Goal: Obtain resource: Download file/media

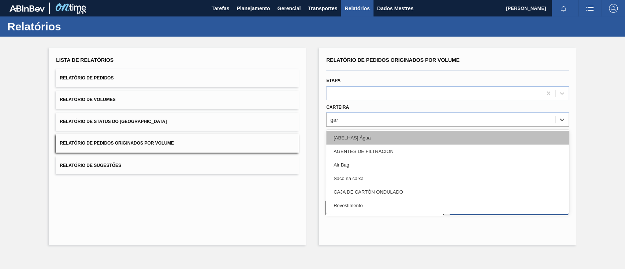
type input "ga"
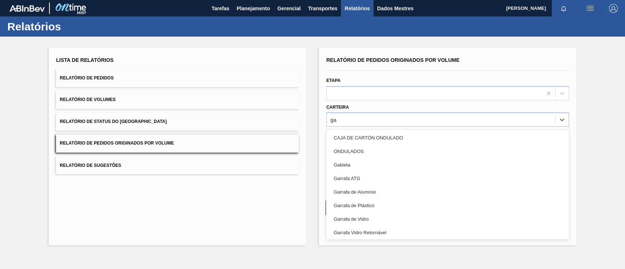
click at [371, 216] on div "Garrafa de Vidro" at bounding box center [447, 219] width 243 height 14
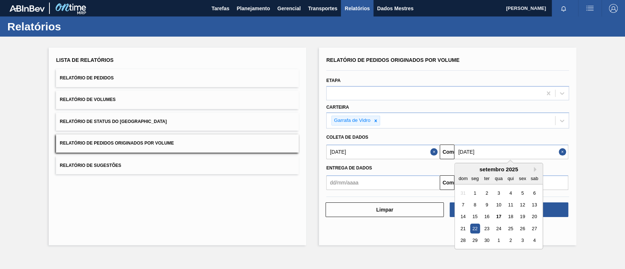
click at [508, 151] on input "[DATE]" at bounding box center [510, 152] width 113 height 15
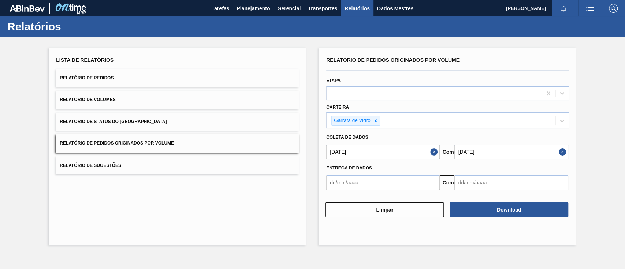
click at [591, 194] on div "Lista de Relatórios Relatório de Pedidos Relatório de Volumes Relatório de Stat…" at bounding box center [312, 146] width 625 height 218
click at [521, 150] on input "[DATE]" at bounding box center [510, 152] width 113 height 15
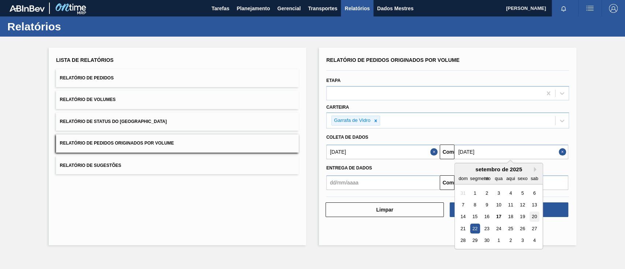
click at [536, 214] on font "20" at bounding box center [534, 216] width 5 height 5
type input "[DATE]"
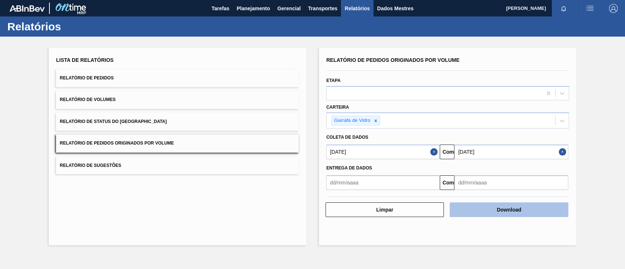
click at [518, 209] on font "Download" at bounding box center [509, 210] width 25 height 6
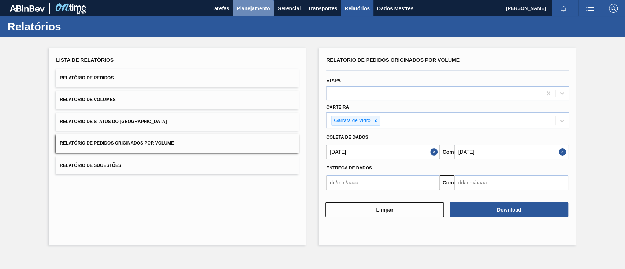
click at [246, 4] on font "Planejamento" at bounding box center [252, 8] width 33 height 9
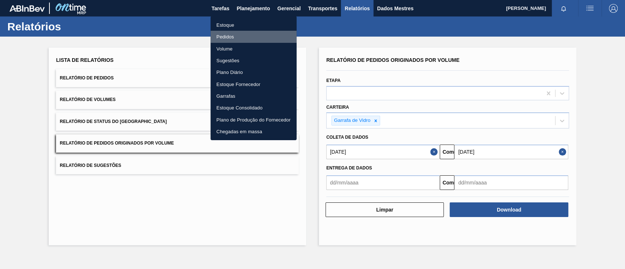
click at [227, 36] on font "Pedidos" at bounding box center [225, 36] width 18 height 5
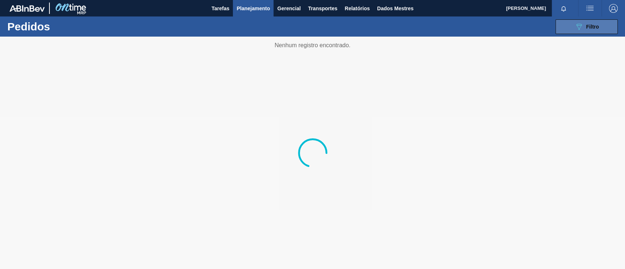
click at [562, 25] on button "089F7B8B-B2A5-4AFE-B5C0-19BA573D28AC Filtro" at bounding box center [586, 26] width 62 height 15
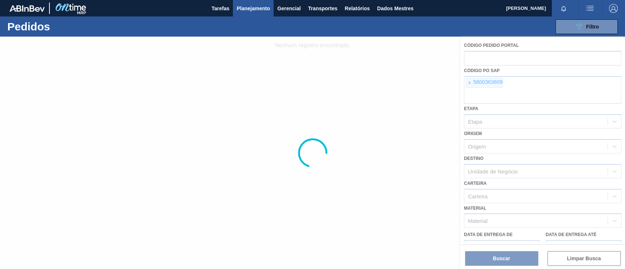
click at [466, 83] on div at bounding box center [312, 153] width 625 height 232
click at [468, 83] on div at bounding box center [312, 153] width 625 height 232
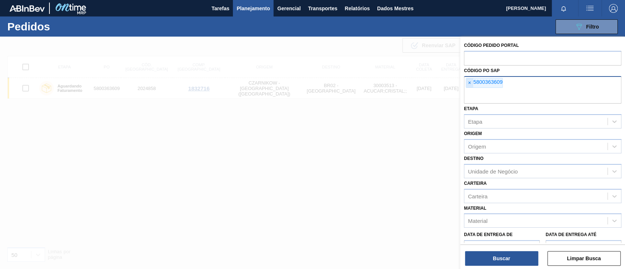
click at [468, 84] on font "×" at bounding box center [469, 83] width 3 height 6
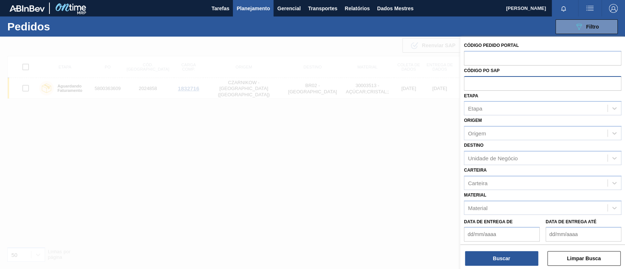
paste input "text"
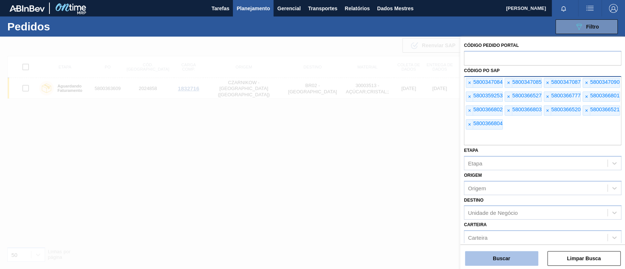
click at [510, 258] on button "Buscar" at bounding box center [501, 258] width 73 height 15
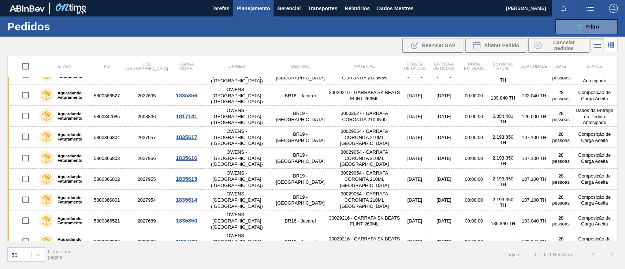
scroll to position [108, 0]
